Goal: Task Accomplishment & Management: Use online tool/utility

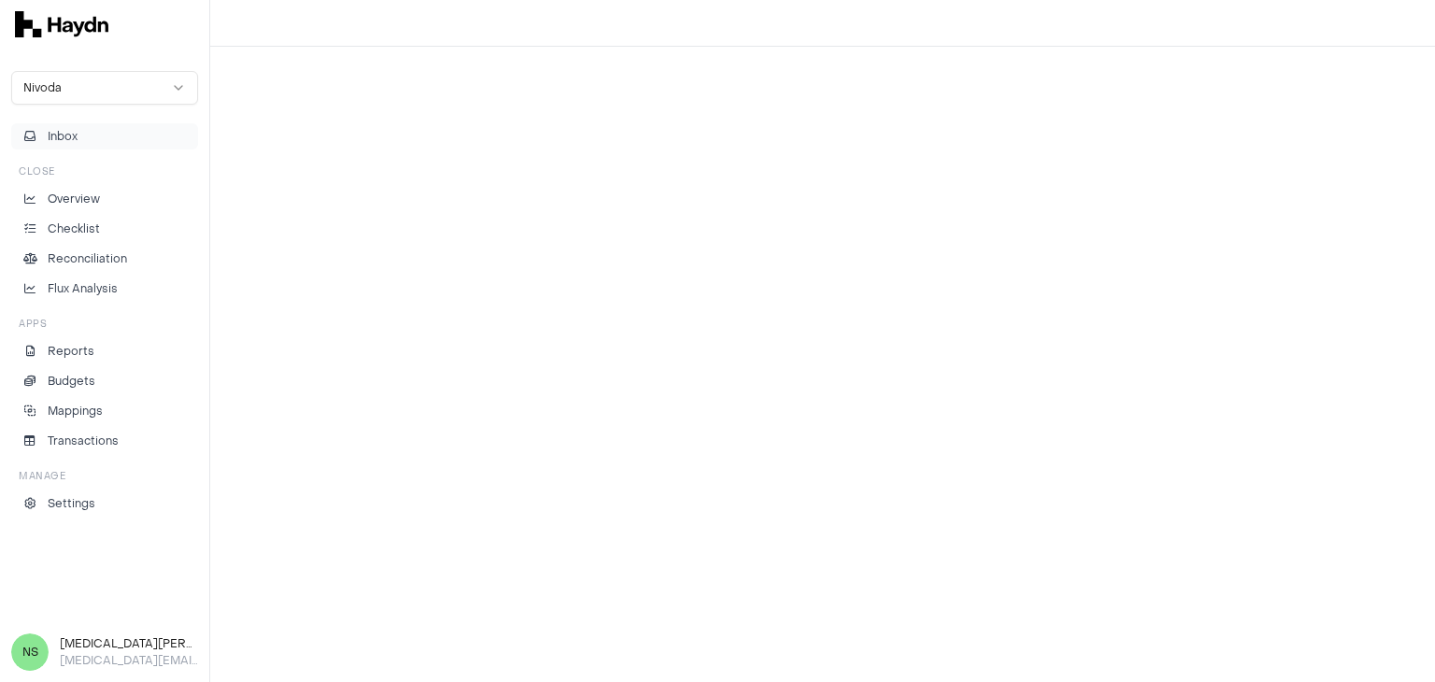
click at [84, 132] on button "Inbox" at bounding box center [104, 136] width 187 height 26
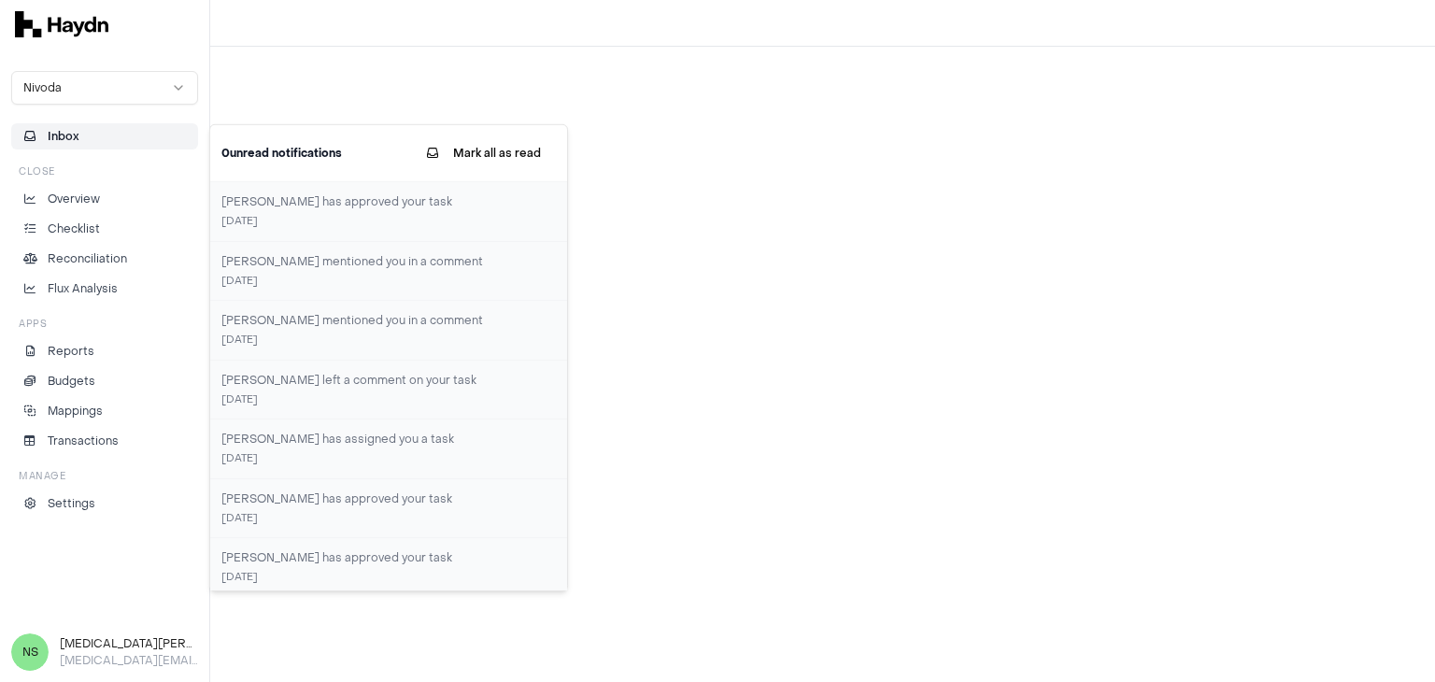
click at [81, 135] on button "Inbox" at bounding box center [104, 136] width 187 height 26
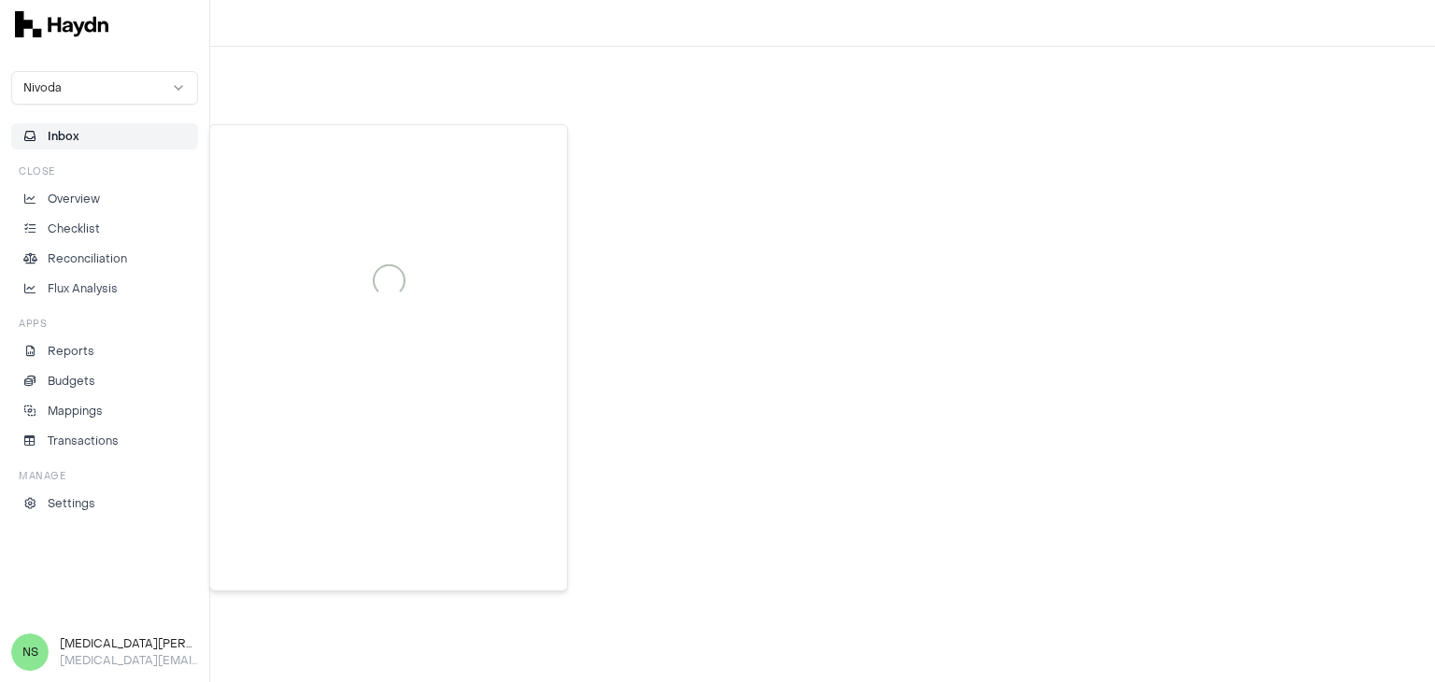
click at [81, 135] on button "Inbox" at bounding box center [104, 136] width 187 height 26
click at [86, 201] on p "Overview" at bounding box center [74, 199] width 52 height 17
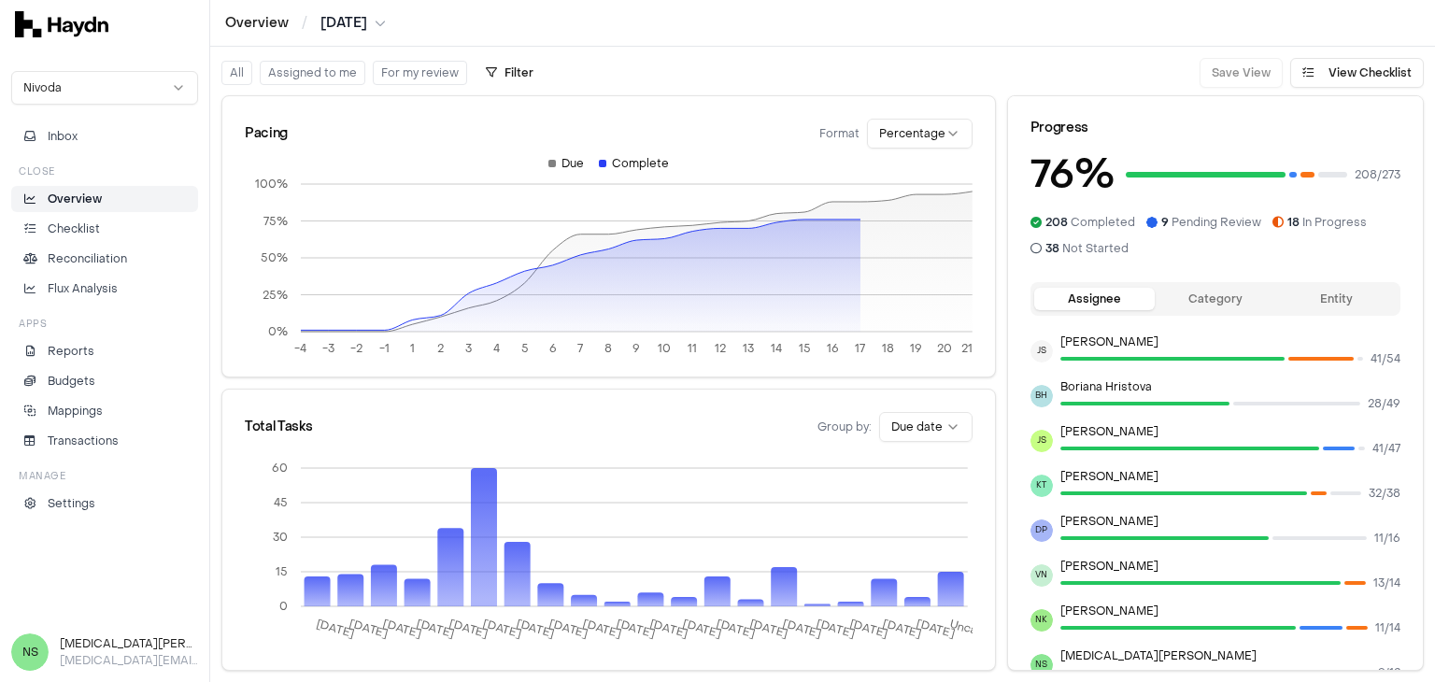
scroll to position [280, 0]
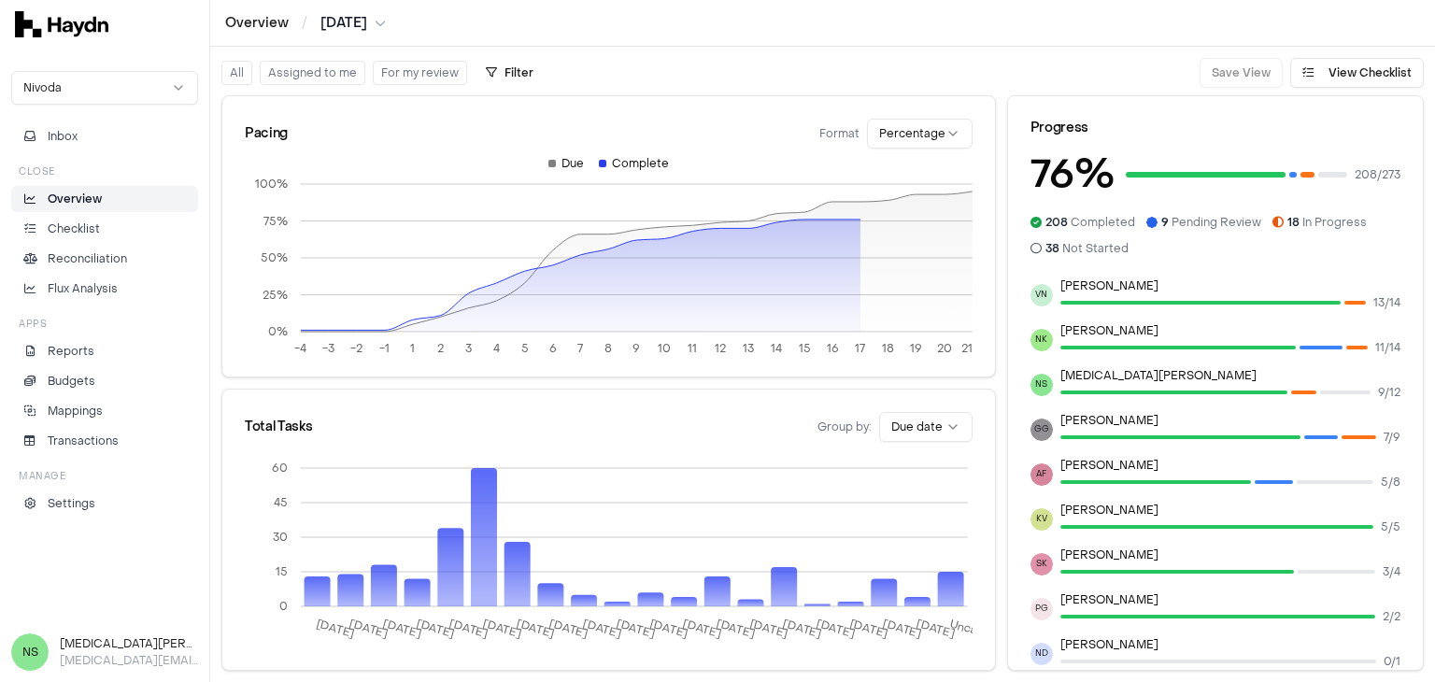
click at [325, 76] on button "Assigned to me" at bounding box center [313, 73] width 106 height 24
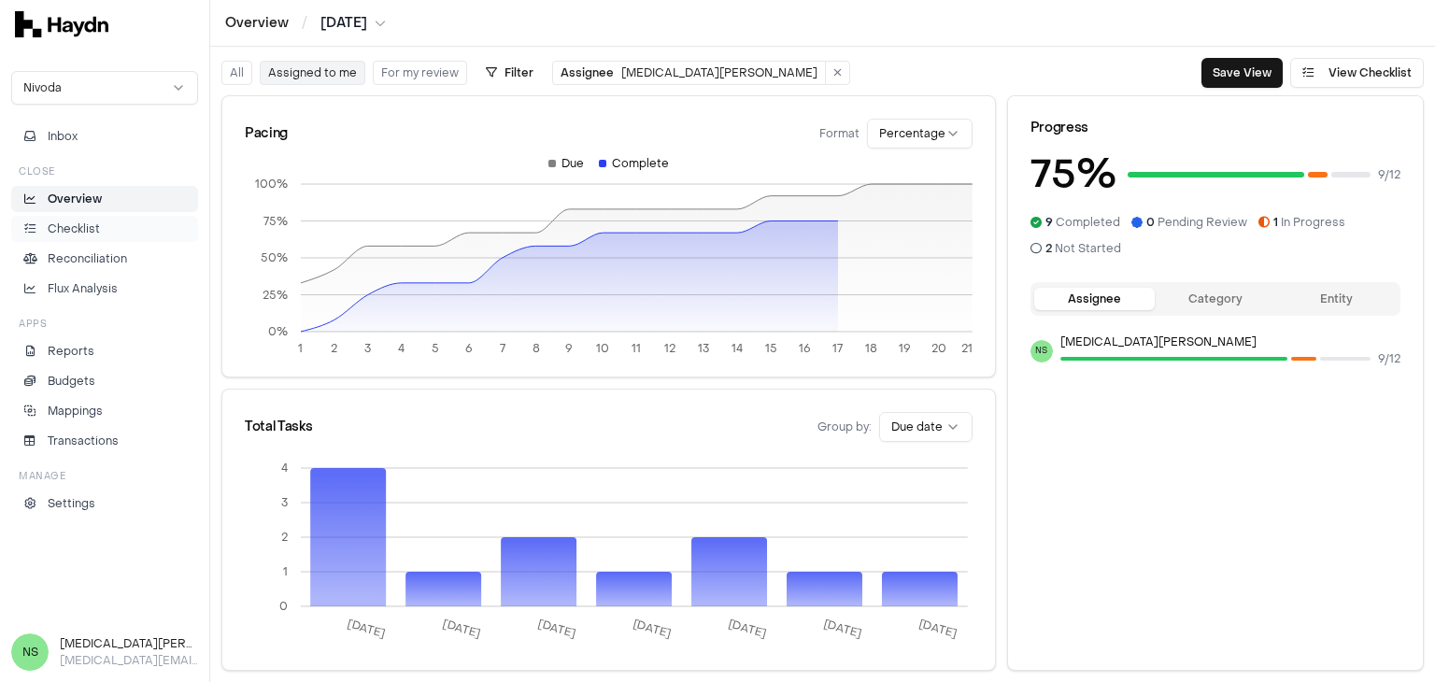
click at [110, 230] on li "Checklist" at bounding box center [105, 228] width 170 height 17
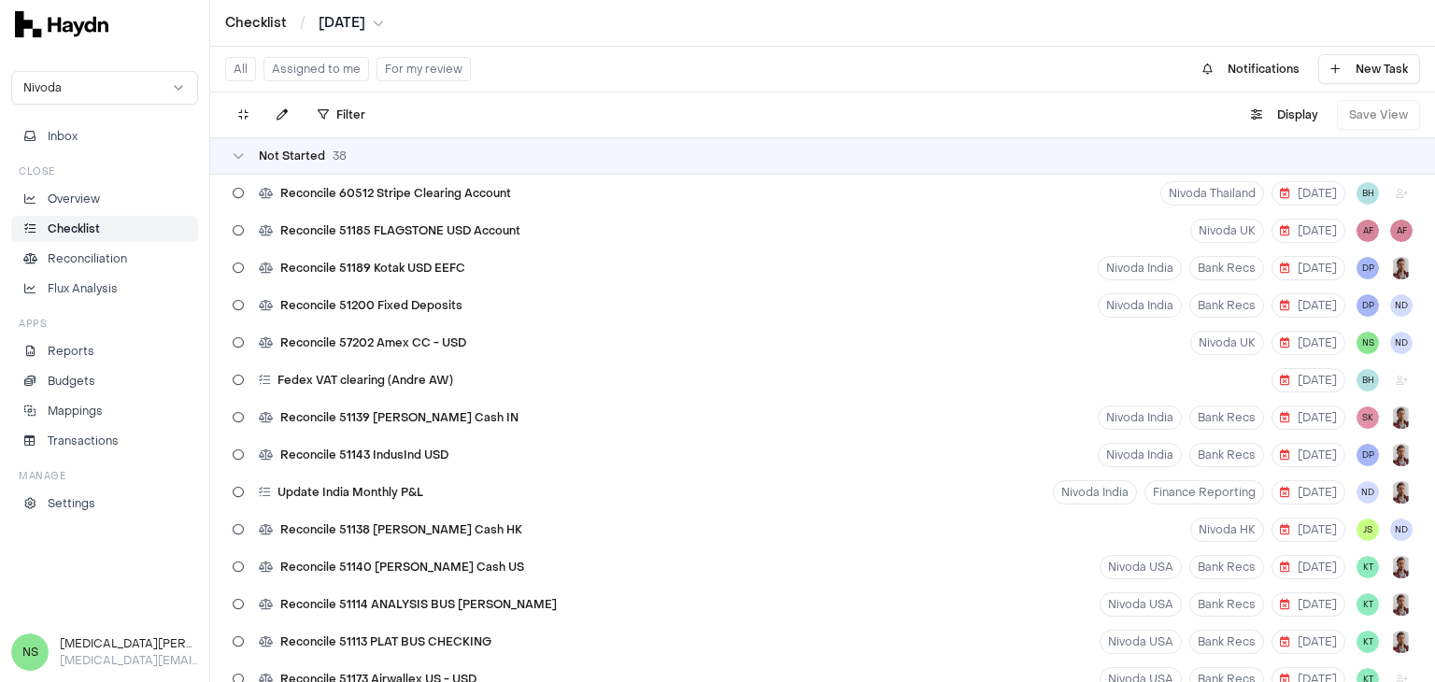
click at [344, 75] on button "Assigned to me" at bounding box center [316, 69] width 106 height 24
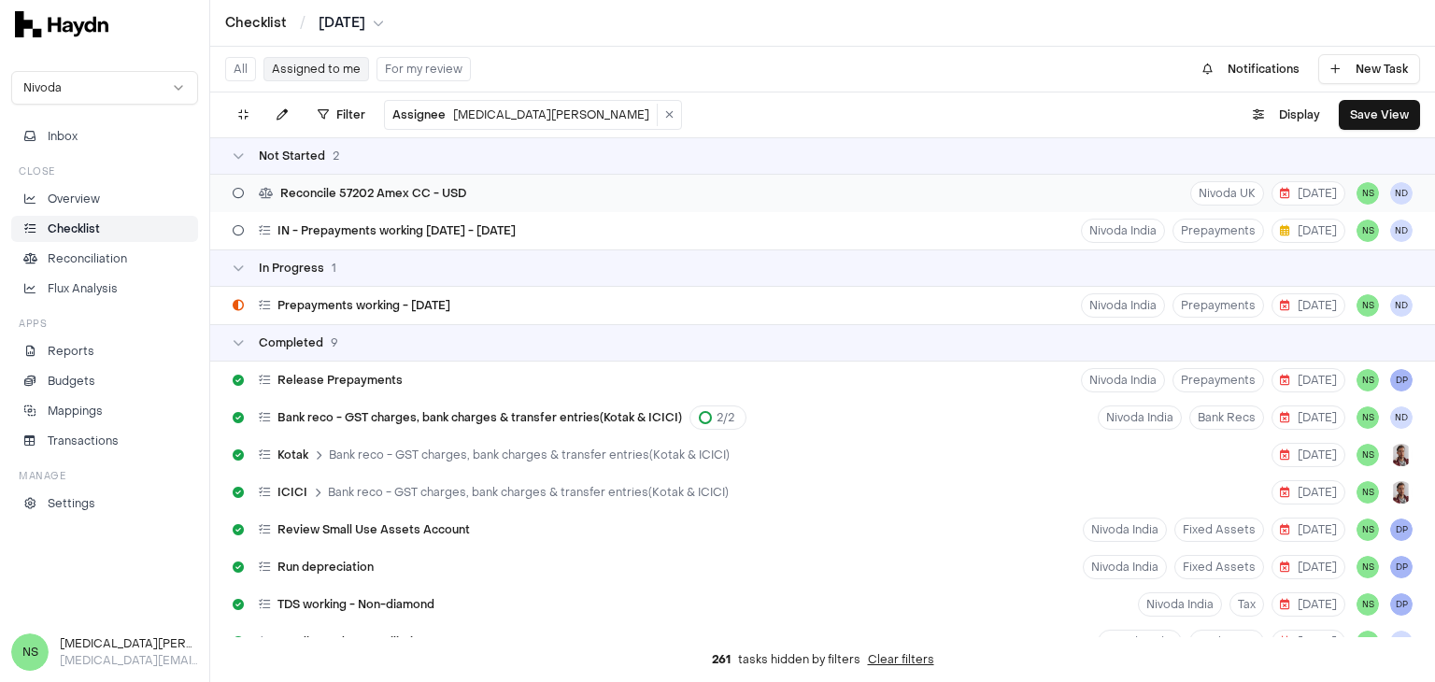
click at [643, 195] on div "Reconcile 57202 Amex CC - USD Nivoda UK [DATE] NS ND" at bounding box center [822, 193] width 1224 height 37
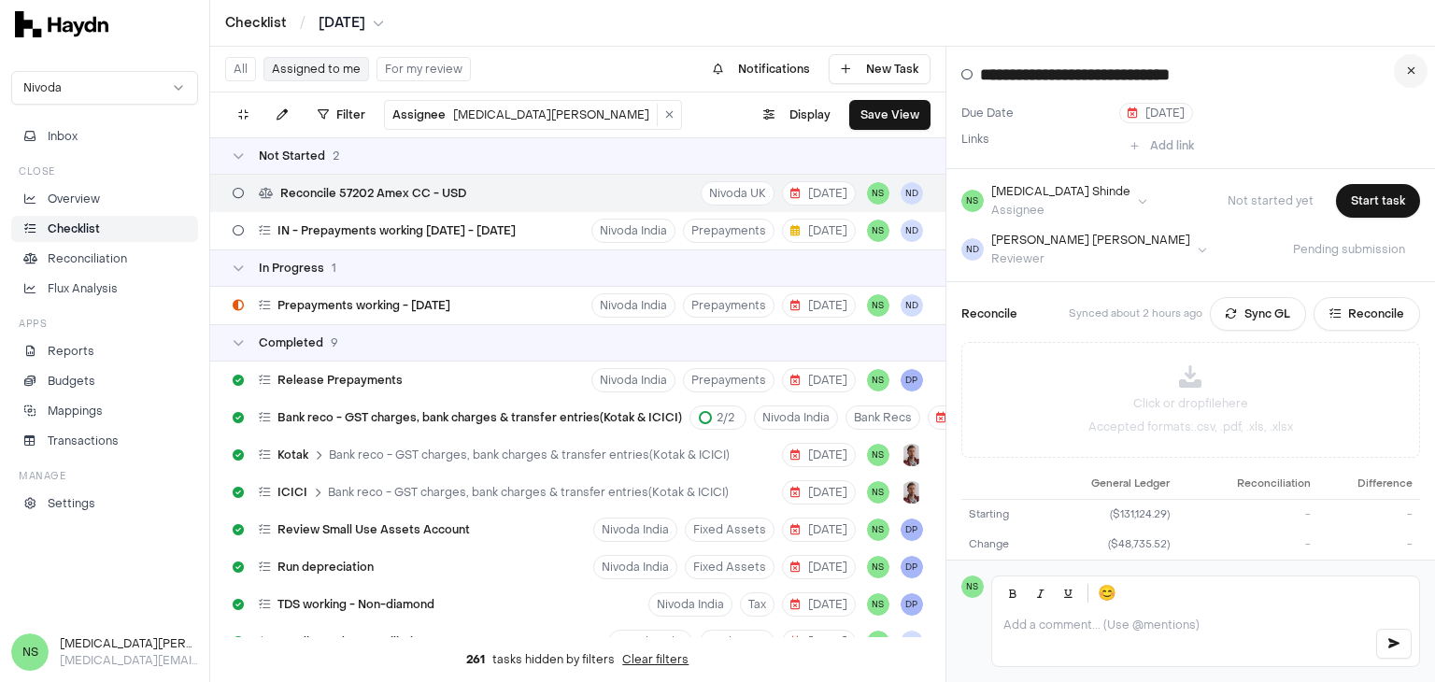
click at [1406, 68] on icon at bounding box center [1410, 70] width 8 height 11
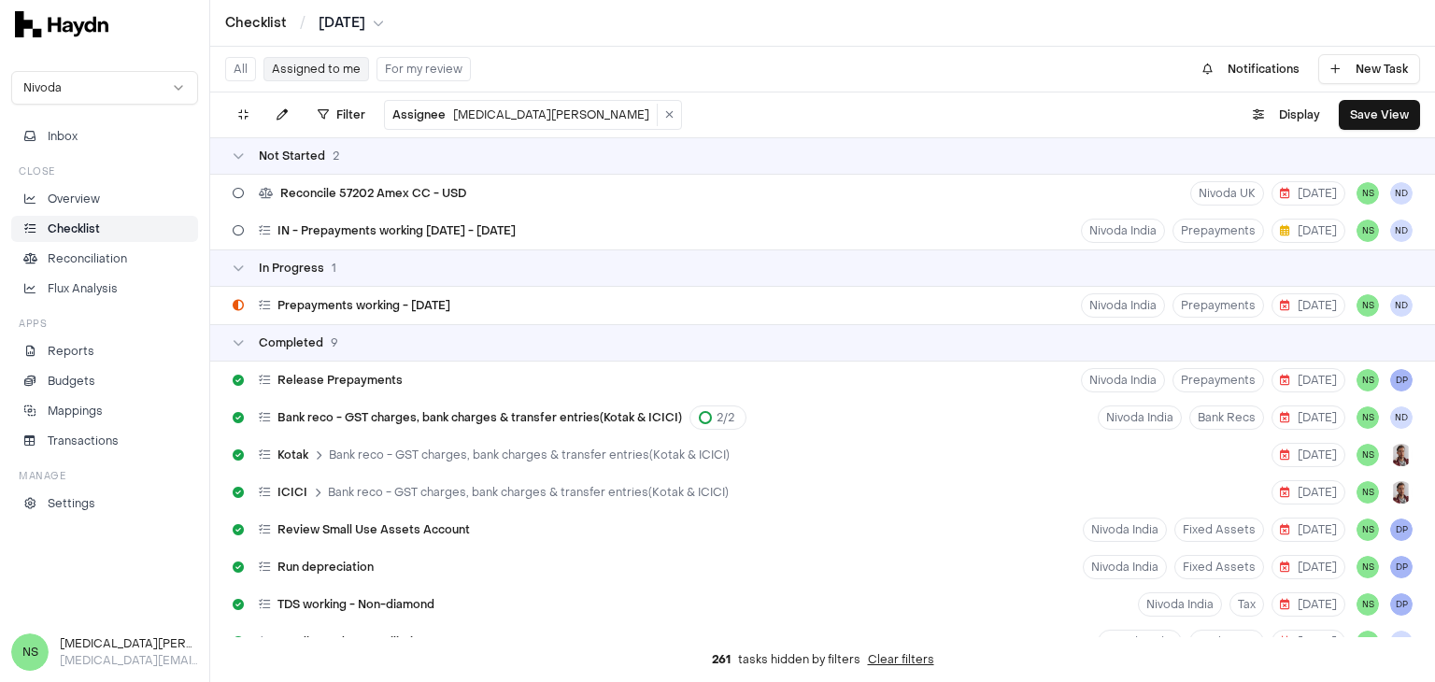
click at [321, 67] on button "Assigned to me" at bounding box center [316, 69] width 106 height 24
